Goal: Information Seeking & Learning: Learn about a topic

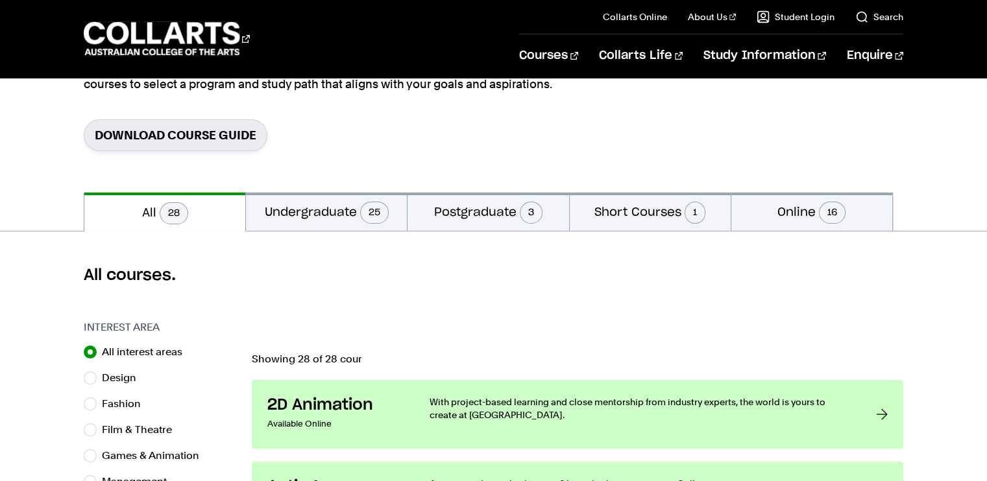
scroll to position [176, 0]
click at [326, 220] on button "Undergraduate 25" at bounding box center [326, 211] width 161 height 38
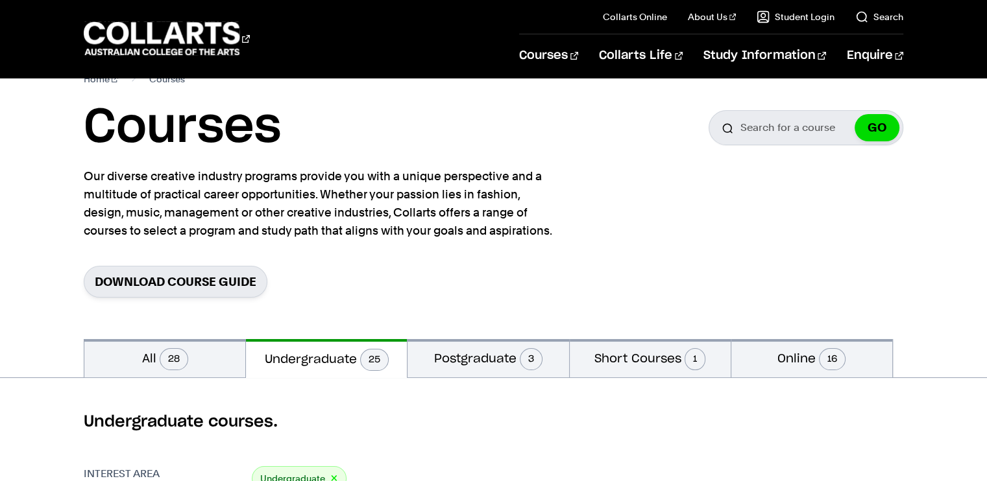
scroll to position [16, 0]
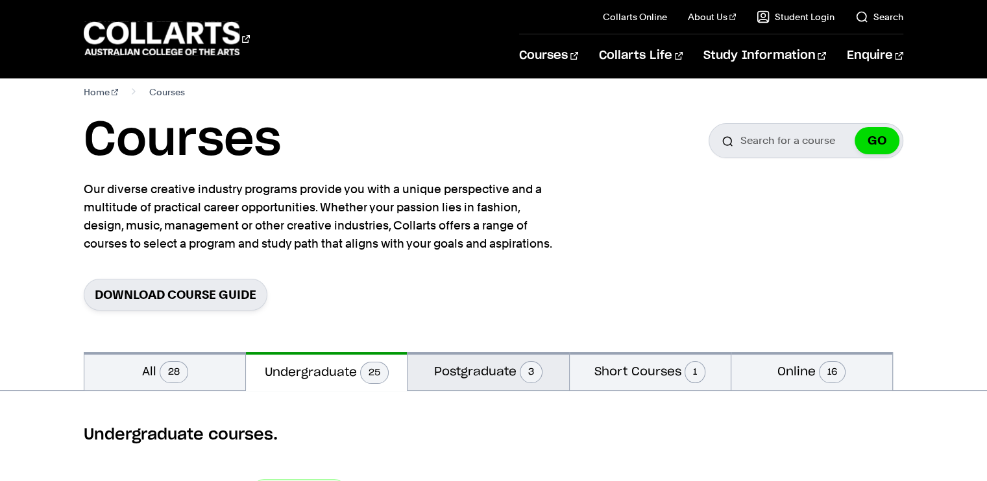
click at [524, 380] on span "3" at bounding box center [531, 372] width 23 height 22
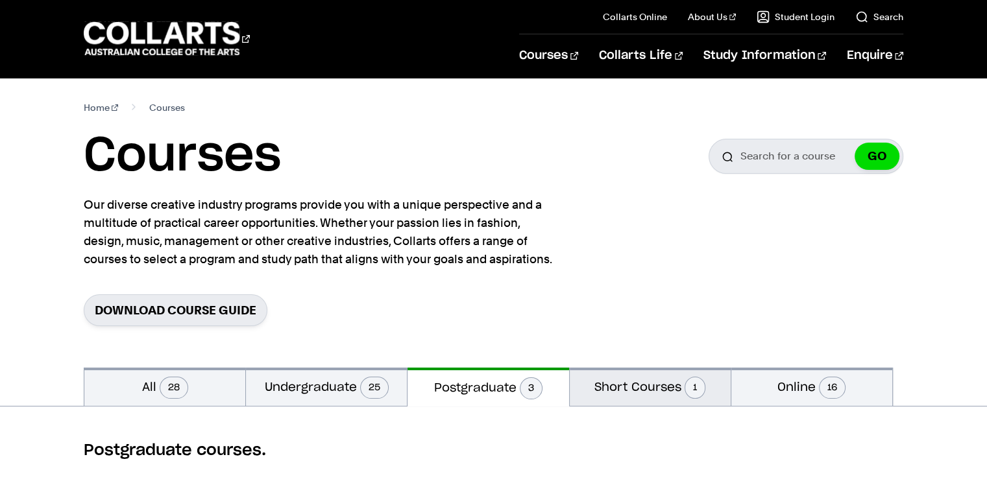
click at [679, 402] on button "Short Courses 1" at bounding box center [650, 387] width 161 height 38
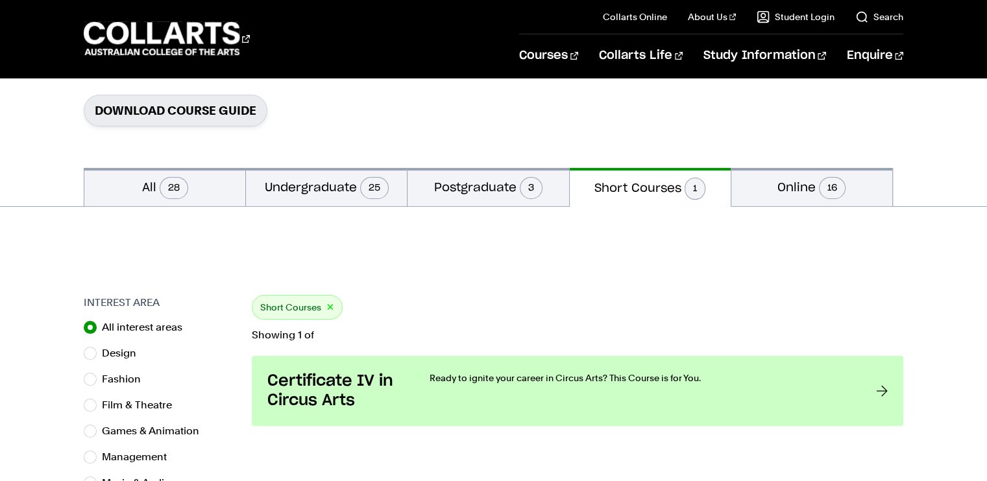
scroll to position [202, 0]
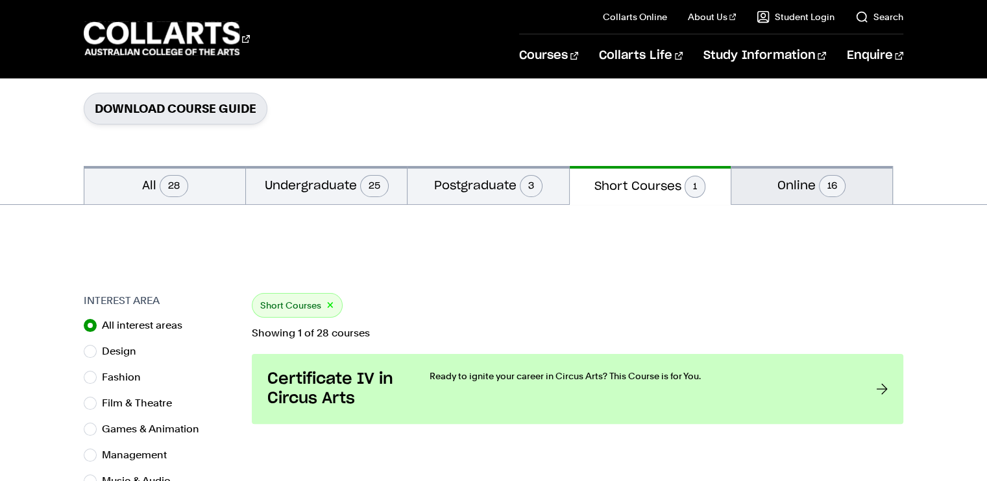
click at [833, 196] on span "16" at bounding box center [832, 186] width 27 height 22
radio input "false"
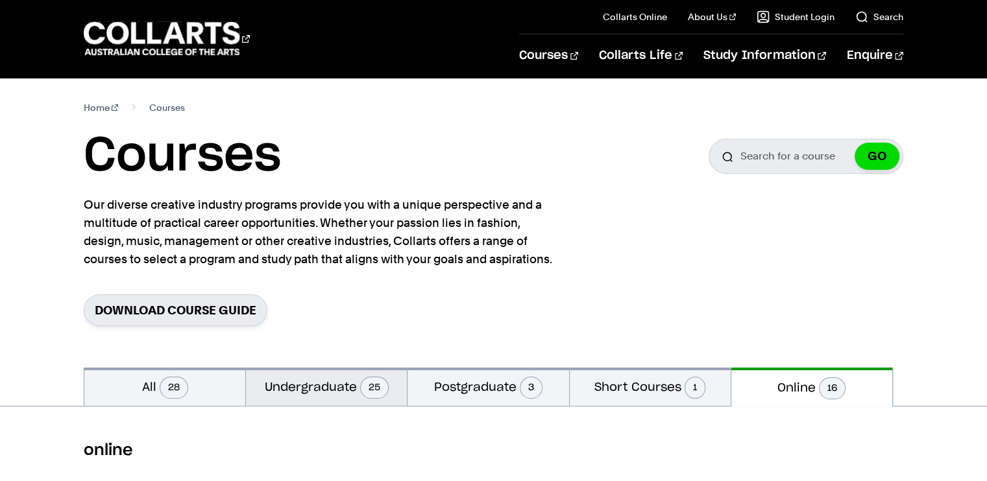
click at [337, 376] on button "Undergraduate 25" at bounding box center [326, 387] width 161 height 38
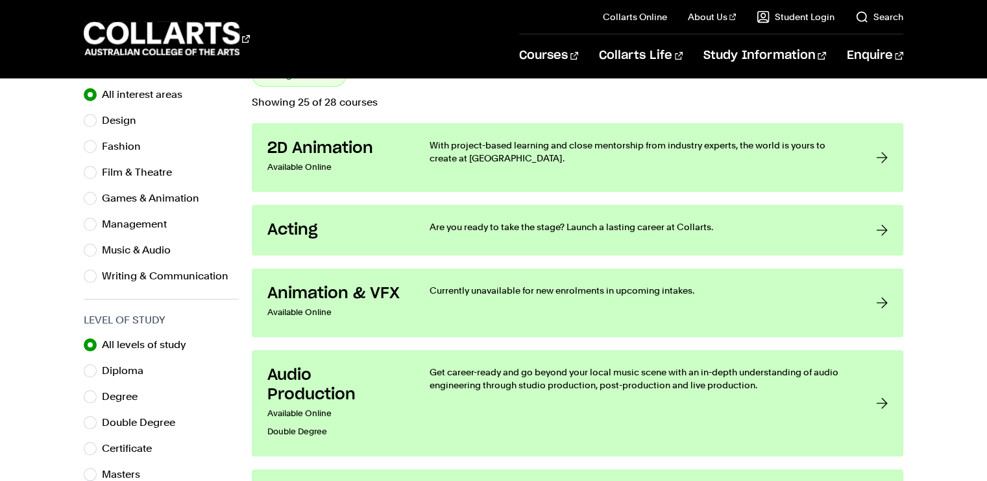
scroll to position [433, 0]
click at [171, 193] on label "Games & Animation" at bounding box center [156, 198] width 108 height 18
click at [97, 193] on input "Games & Animation" at bounding box center [90, 197] width 13 height 13
radio input "true"
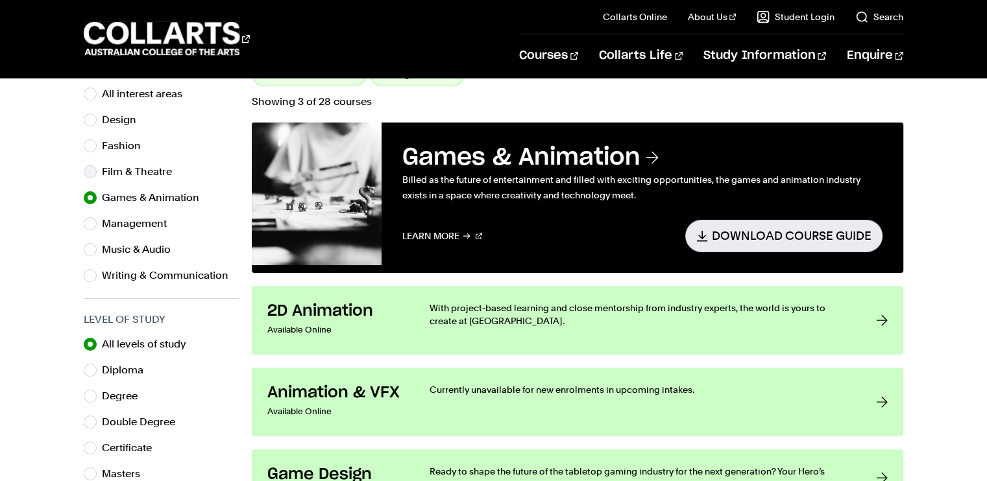
click at [143, 167] on label "Film & Theatre" at bounding box center [142, 172] width 80 height 18
click at [97, 167] on input "Film & Theatre" at bounding box center [90, 171] width 13 height 13
radio input "true"
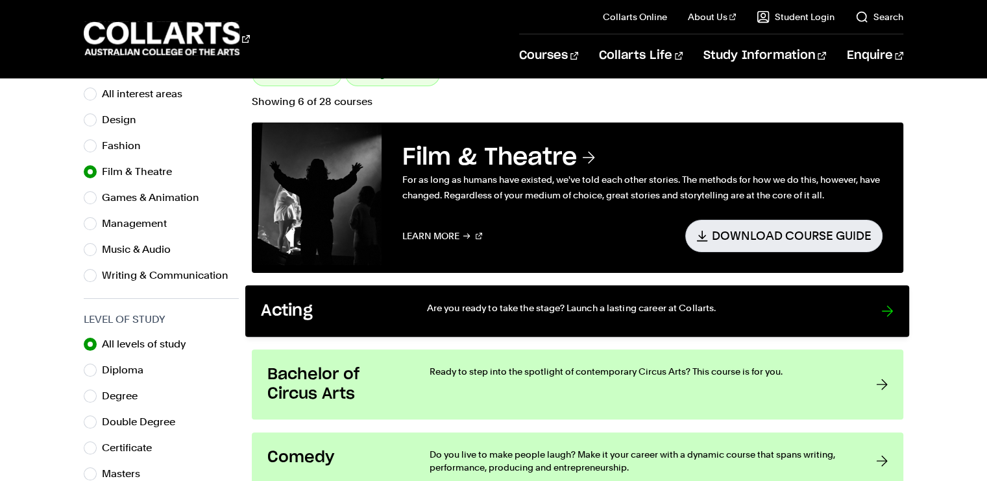
click at [509, 316] on div "Are you ready to take the stage? Launch a lasting career at Collarts." at bounding box center [641, 311] width 428 height 20
click at [887, 304] on div at bounding box center [888, 311] width 12 height 20
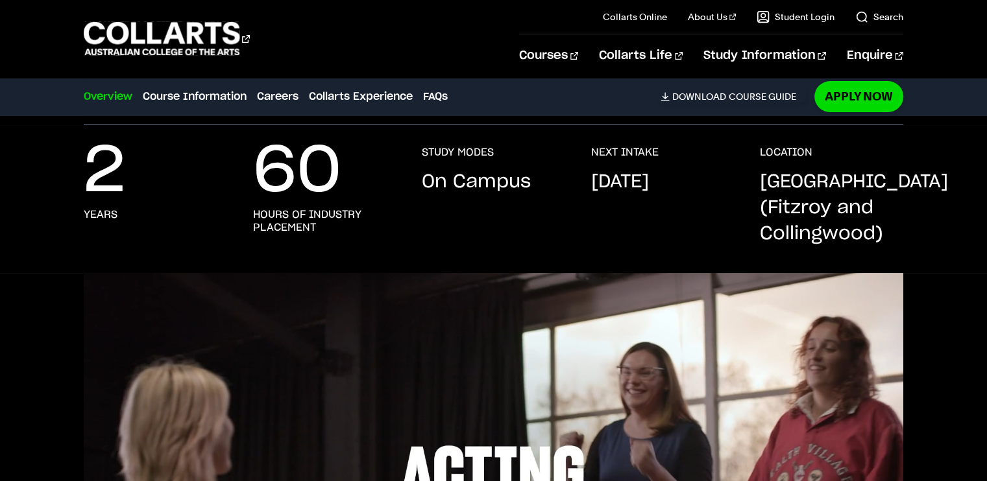
scroll to position [247, 0]
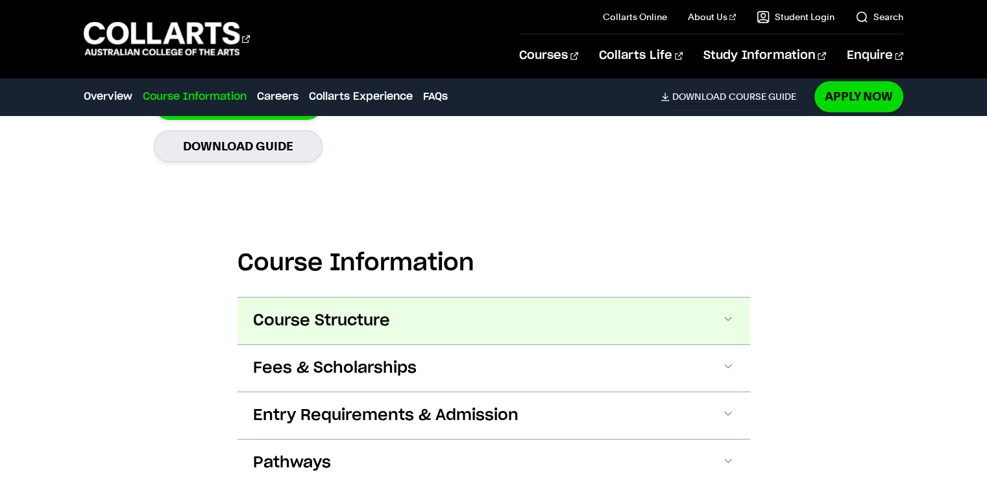
click at [703, 331] on button "Course Structure" at bounding box center [493, 321] width 513 height 47
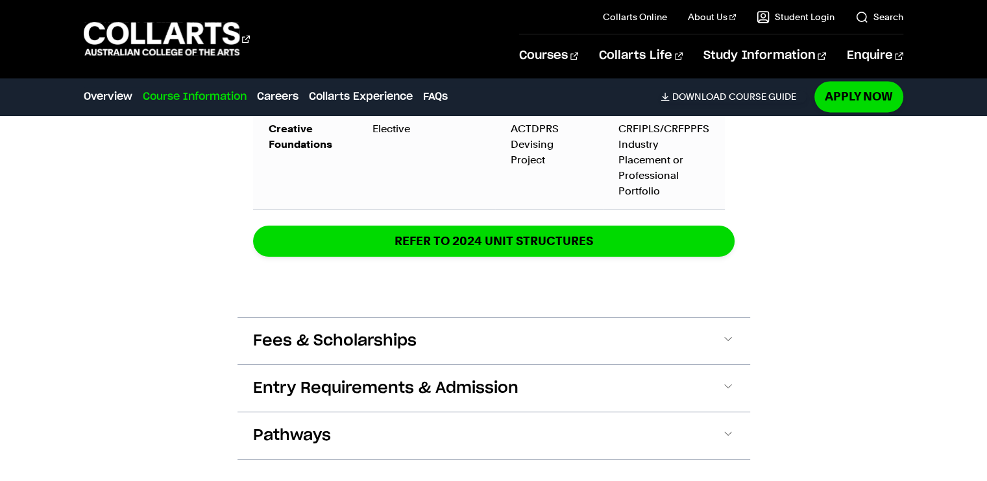
scroll to position [2063, 0]
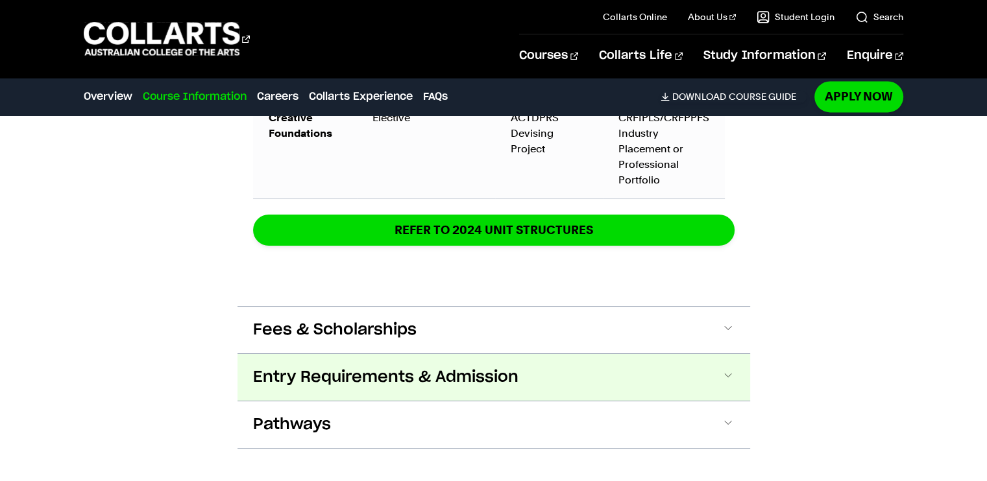
click at [642, 383] on button "Entry Requirements & Admission" at bounding box center [493, 377] width 513 height 47
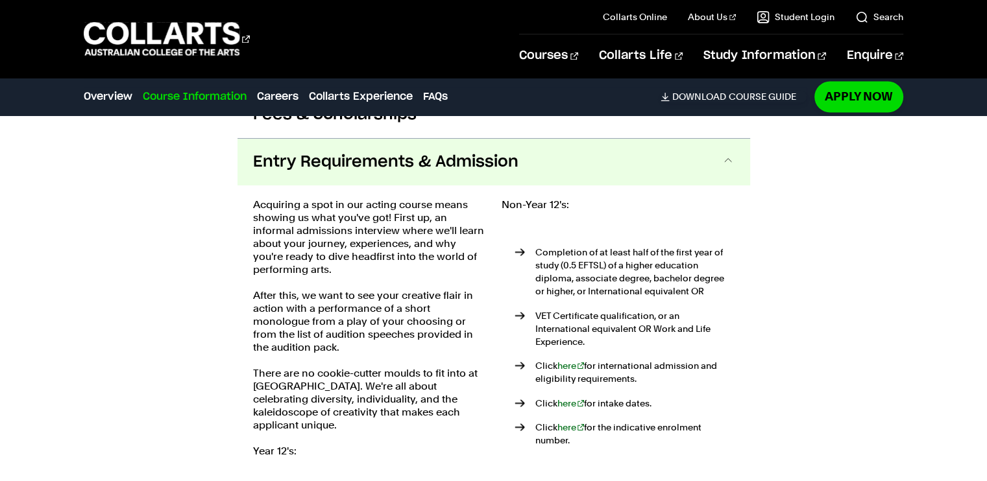
scroll to position [2278, 0]
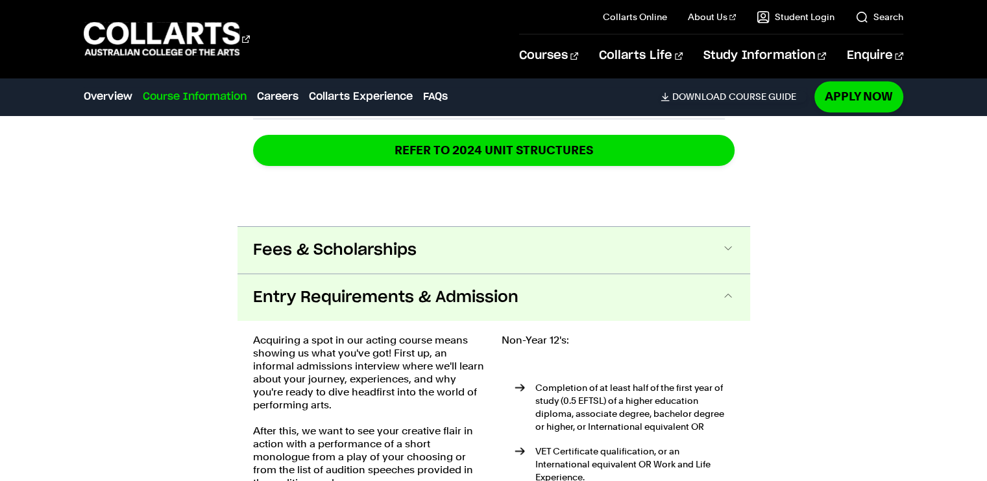
click at [700, 259] on button "Fees & Scholarships" at bounding box center [493, 250] width 513 height 47
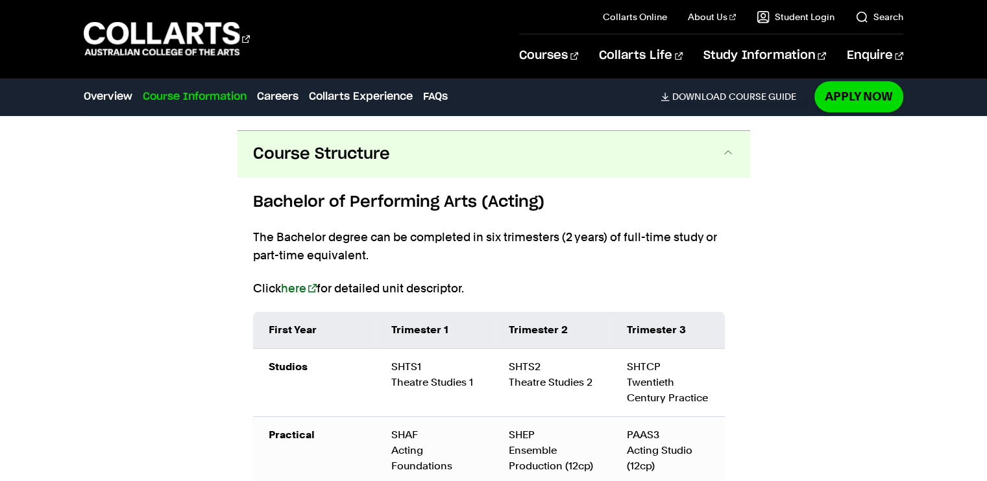
scroll to position [1317, 0]
